Goal: Task Accomplishment & Management: Manage account settings

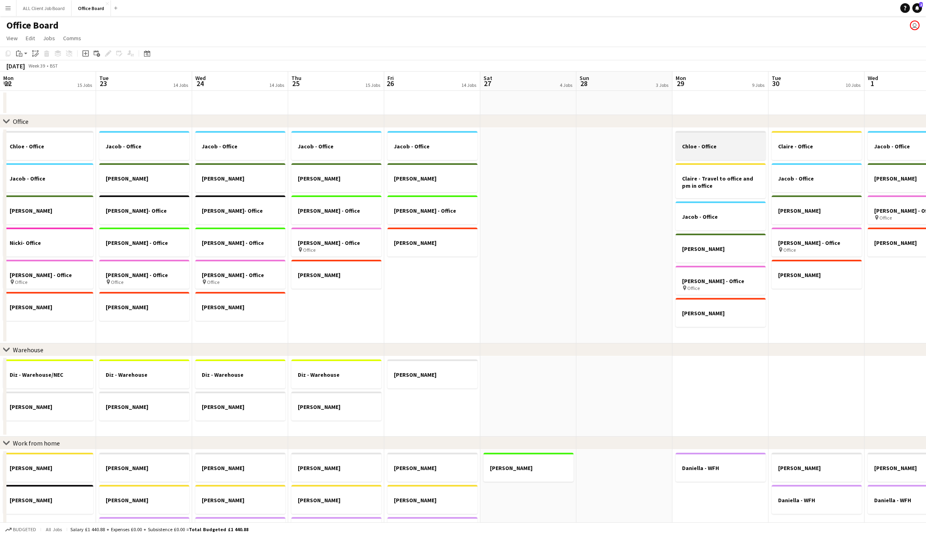
scroll to position [0, 345]
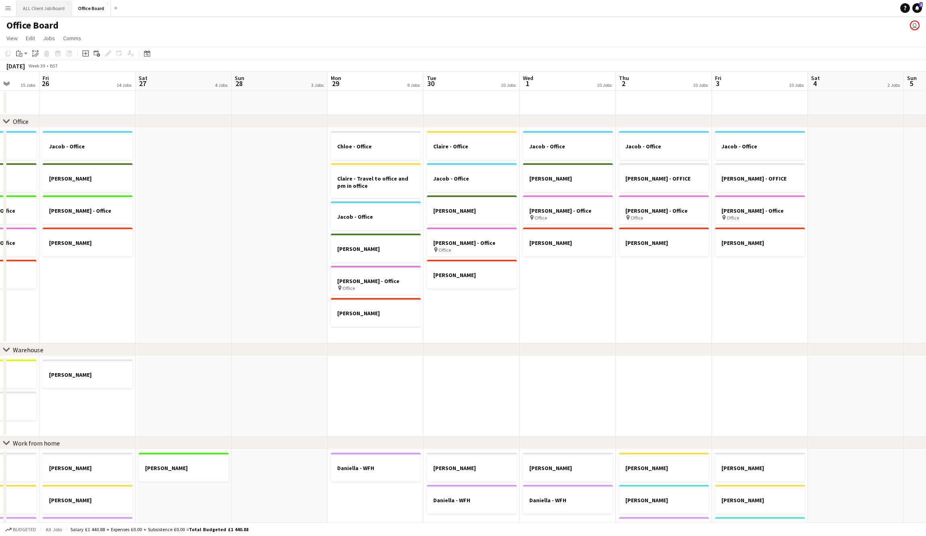
click at [39, 9] on button "ALL Client Job Board Close" at bounding box center [43, 8] width 55 height 16
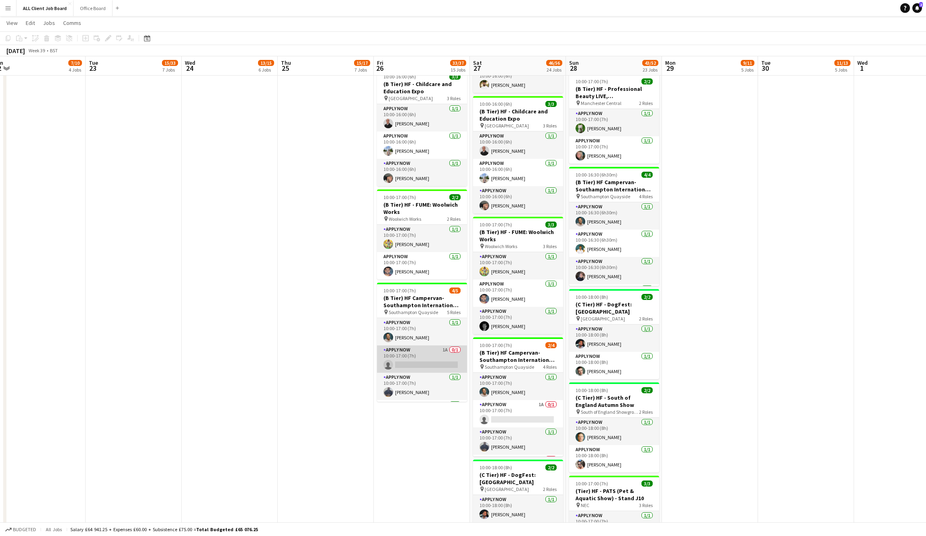
click at [416, 353] on app-card-role "APPLY NOW 1A 0/1 10:00-17:00 (7h) single-neutral-actions" at bounding box center [422, 358] width 90 height 27
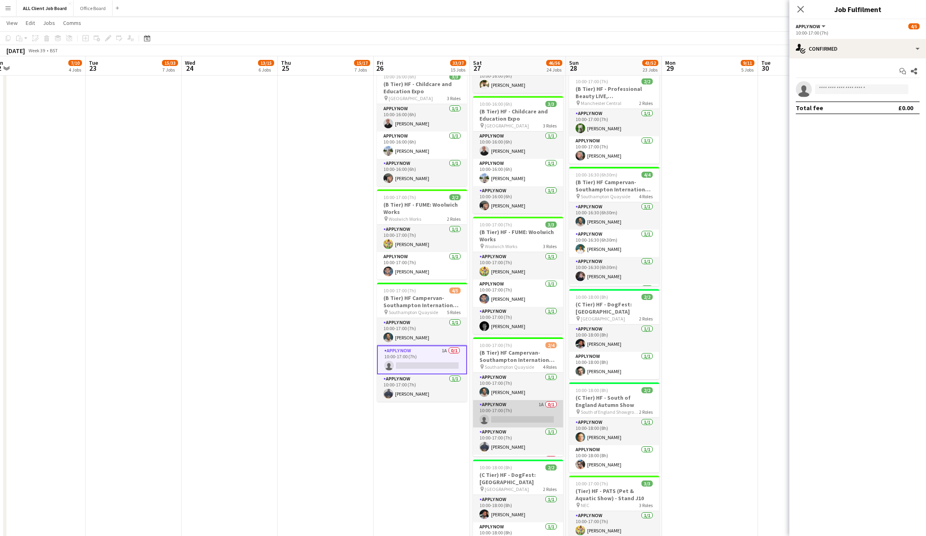
click at [521, 406] on app-card-role "APPLY NOW 1A 0/1 10:00-17:00 (7h) single-neutral-actions" at bounding box center [518, 413] width 90 height 27
click at [521, 409] on app-card-role "APPLY NOW 1A 0/1 10:00-17:00 (7h) single-neutral-actions" at bounding box center [518, 414] width 90 height 29
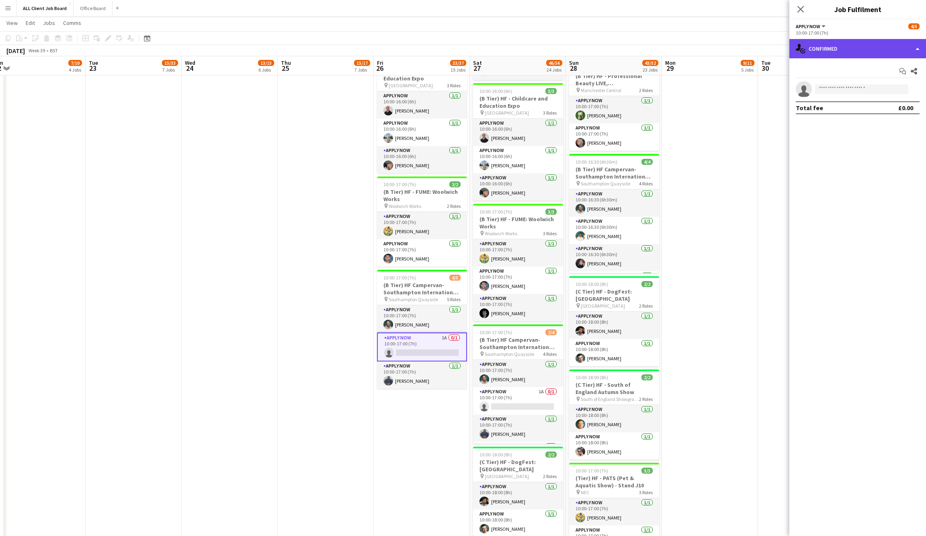
click at [909, 47] on div "single-neutral-actions-check-2 Confirmed" at bounding box center [857, 48] width 137 height 19
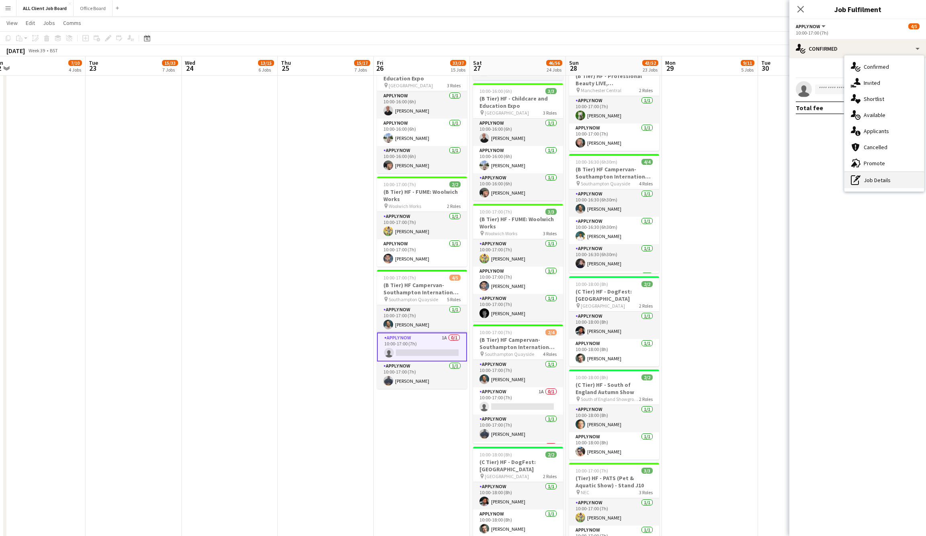
click at [880, 176] on div "pen-write Job Details" at bounding box center [885, 180] width 80 height 16
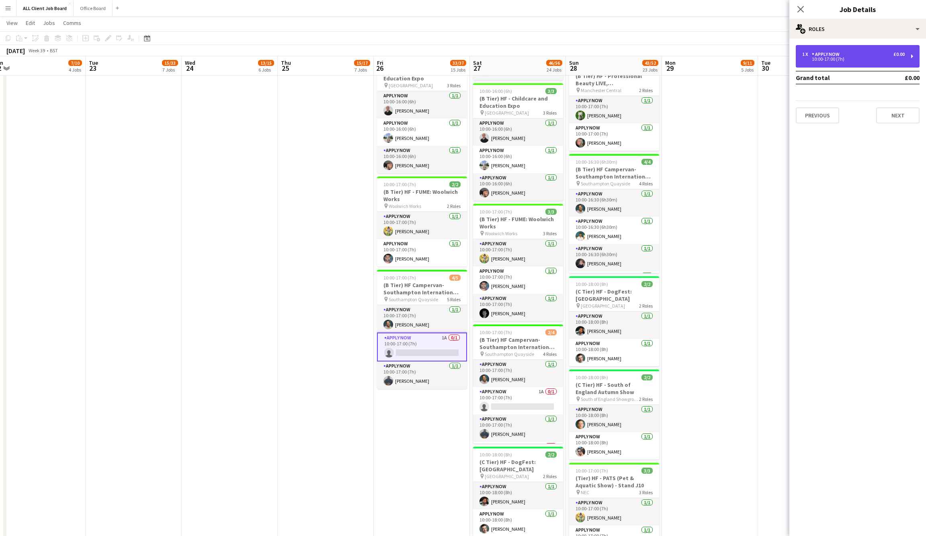
click at [812, 51] on div "1 x APPLY NOW £0.00 10:00-17:00 (7h)" at bounding box center [858, 56] width 124 height 23
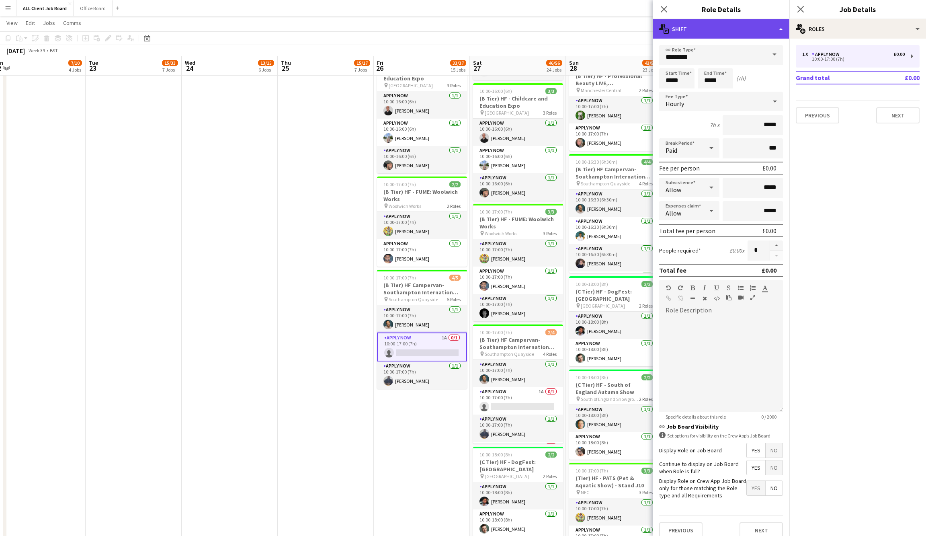
click at [773, 25] on div "multiple-actions-text Shift" at bounding box center [721, 28] width 137 height 19
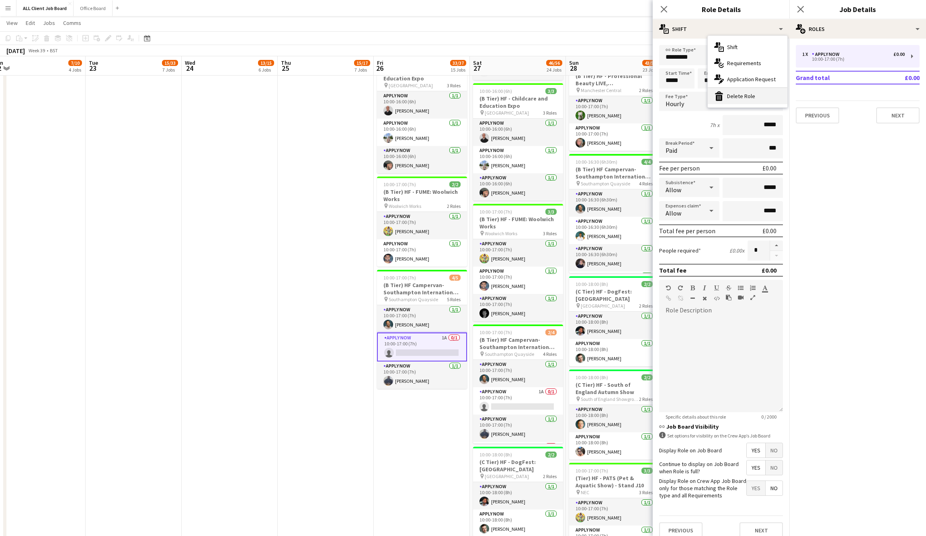
click at [767, 100] on div "bin-2 Delete Role" at bounding box center [748, 96] width 80 height 16
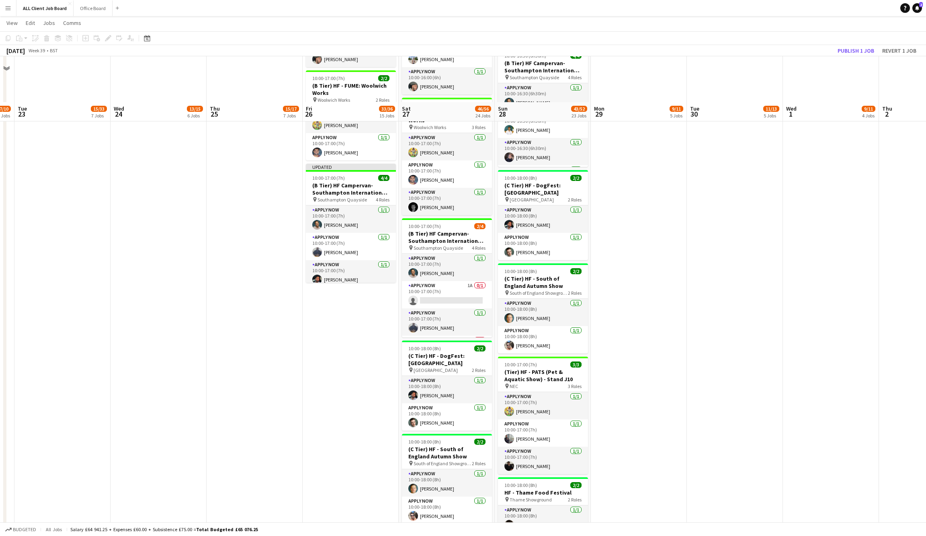
scroll to position [1110, 0]
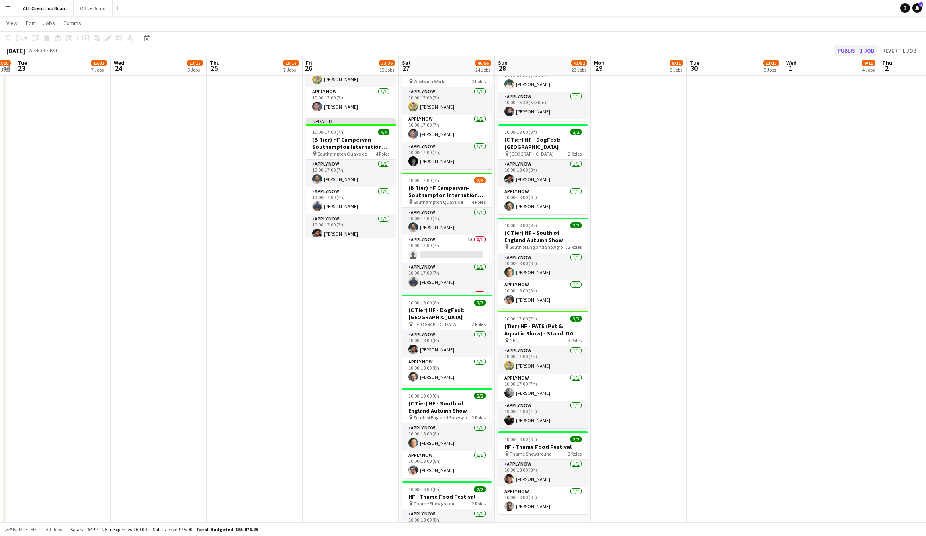
click at [861, 53] on button "Publish 1 job" at bounding box center [856, 50] width 43 height 10
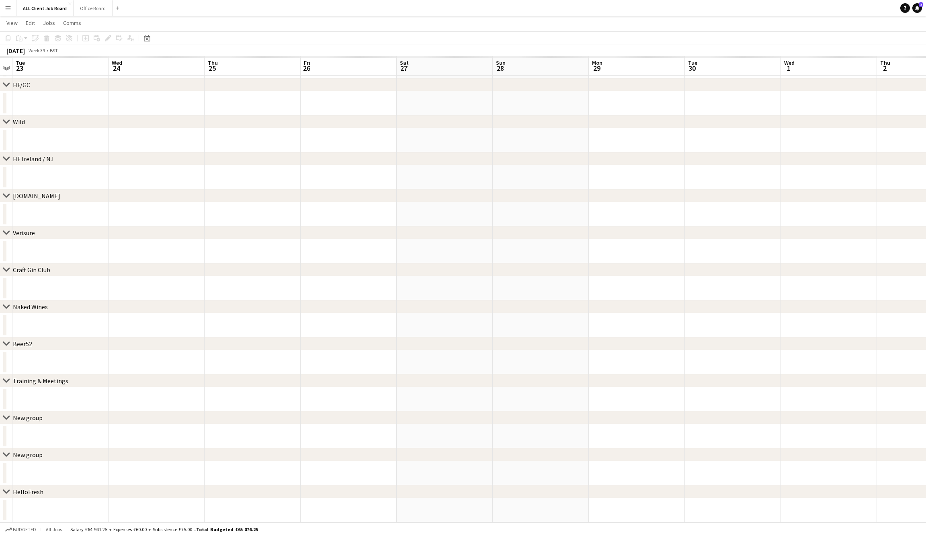
scroll to position [73, 0]
